Goal: Transaction & Acquisition: Purchase product/service

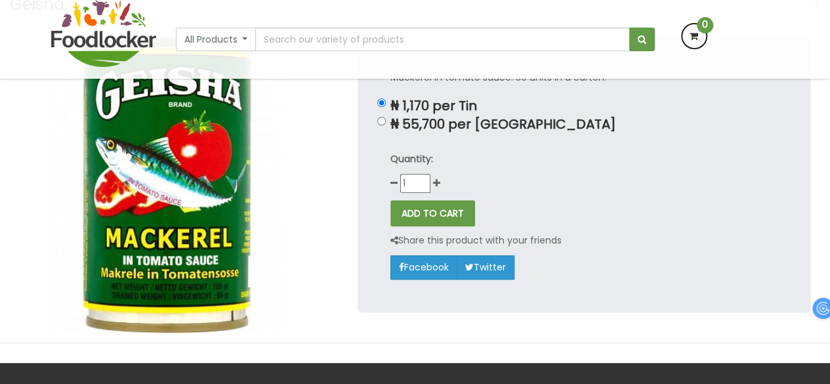
scroll to position [110, 0]
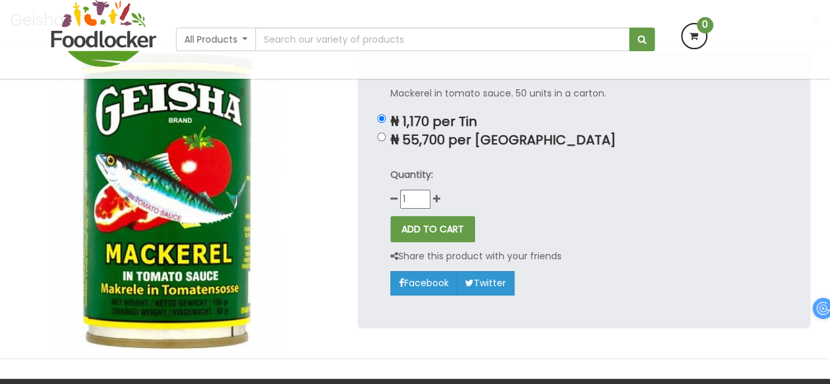
click at [300, 188] on img at bounding box center [167, 200] width 295 height 295
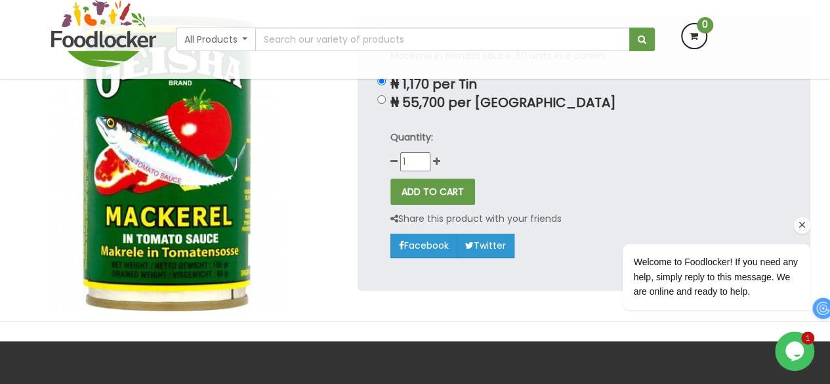
scroll to position [0, 0]
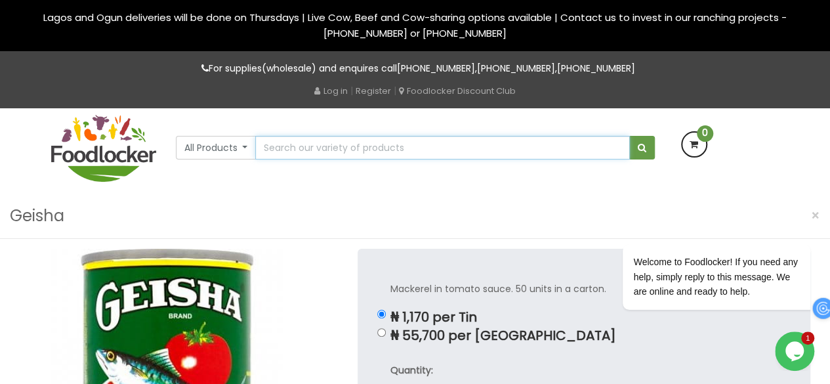
click at [443, 150] on input "text" at bounding box center [442, 148] width 374 height 24
type input "gaari"
click at [629, 136] on button "submit" at bounding box center [642, 148] width 26 height 24
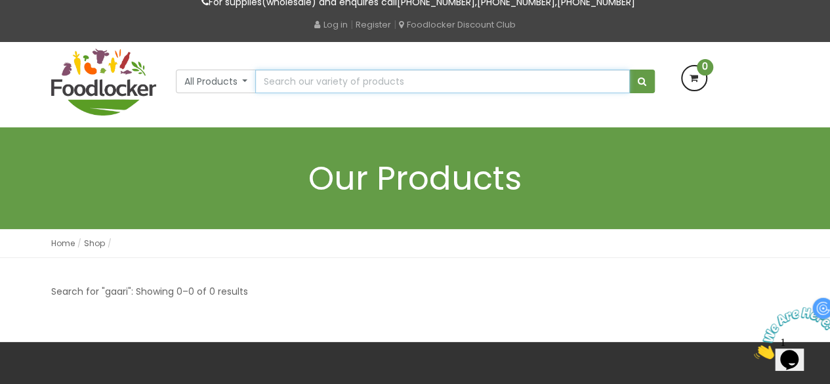
click at [405, 83] on input "text" at bounding box center [442, 82] width 374 height 24
type input "gari"
click at [629, 70] on button "submit" at bounding box center [642, 82] width 26 height 24
